Goal: Transaction & Acquisition: Download file/media

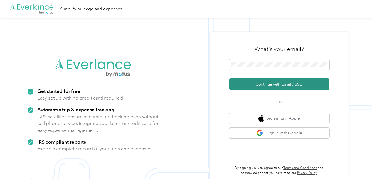
click at [283, 83] on button "Continue with Email / SSO" at bounding box center [279, 84] width 100 height 12
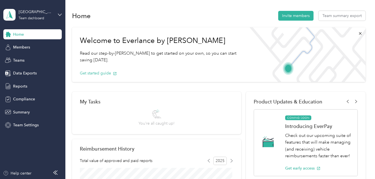
click at [60, 17] on div "East Zone Team dashboard" at bounding box center [32, 14] width 58 height 19
click at [48, 46] on div "Team dashboard" at bounding box center [93, 46] width 172 height 10
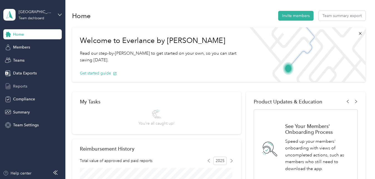
click at [28, 85] on div "Reports" at bounding box center [32, 86] width 58 height 10
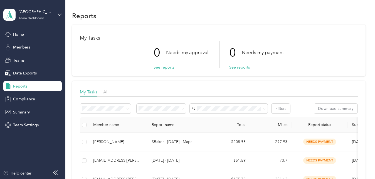
click at [55, 15] on div "East Zone Team dashboard" at bounding box center [32, 14] width 58 height 19
click at [35, 68] on div "Log out" at bounding box center [93, 71] width 172 height 10
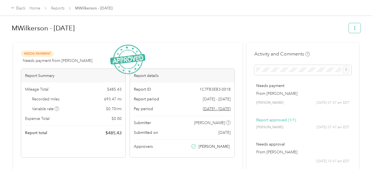
click at [351, 28] on button "button" at bounding box center [355, 28] width 12 height 10
click at [332, 48] on span "Download" at bounding box center [337, 49] width 18 height 6
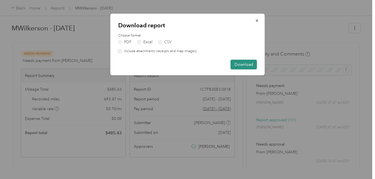
click at [243, 62] on button "Download" at bounding box center [244, 65] width 26 height 10
